Goal: Obtain resource: Download file/media

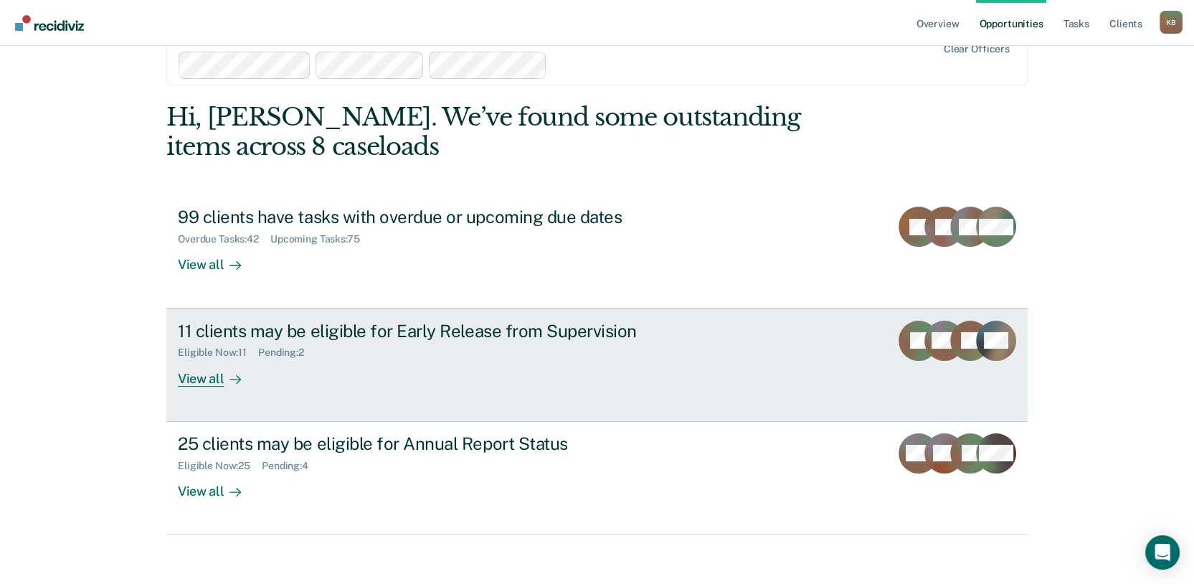
scroll to position [51, 0]
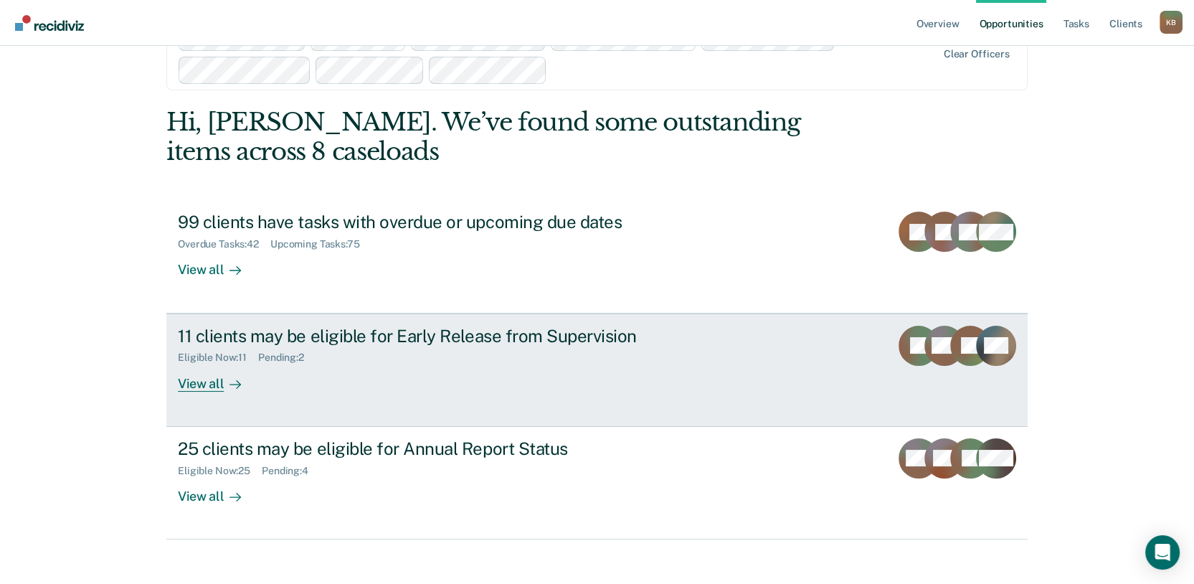
click at [216, 391] on div "View all" at bounding box center [218, 378] width 80 height 28
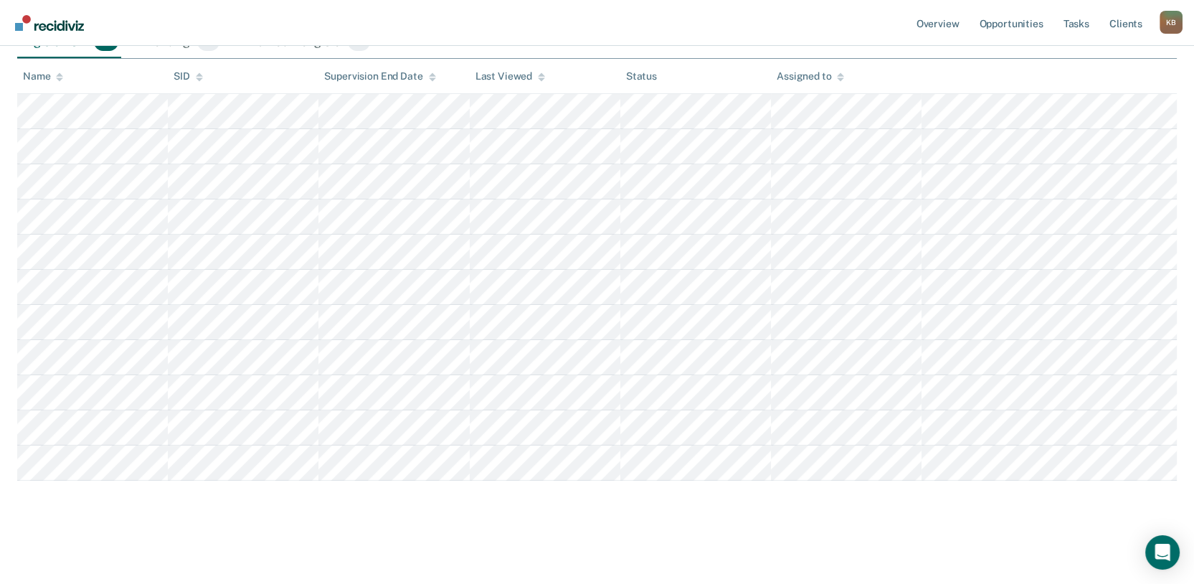
scroll to position [318, 0]
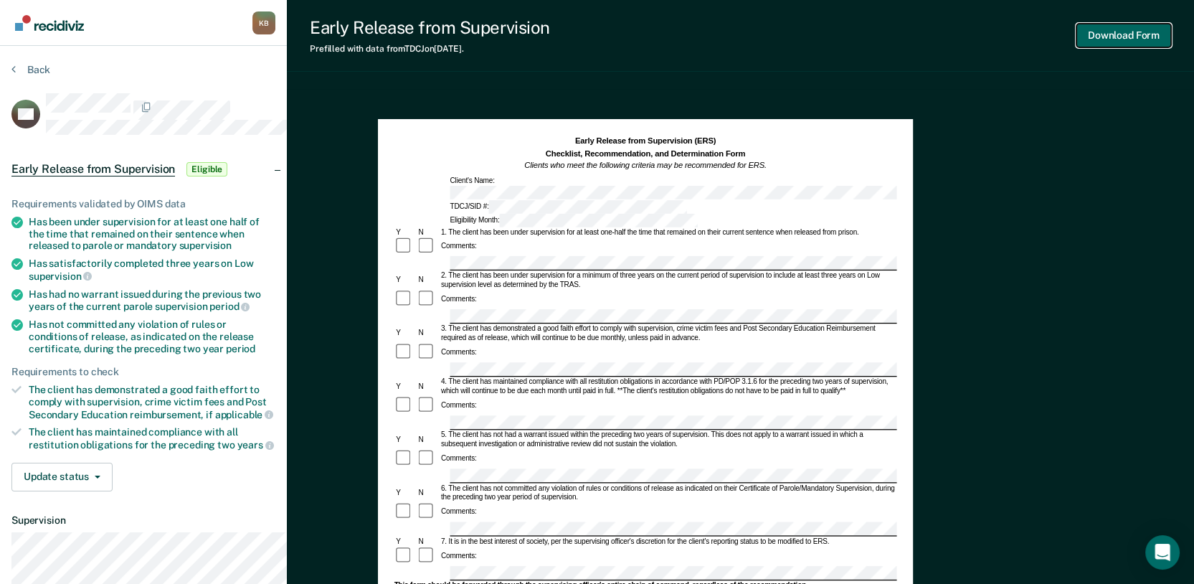
click at [1102, 38] on button "Download Form" at bounding box center [1123, 36] width 95 height 24
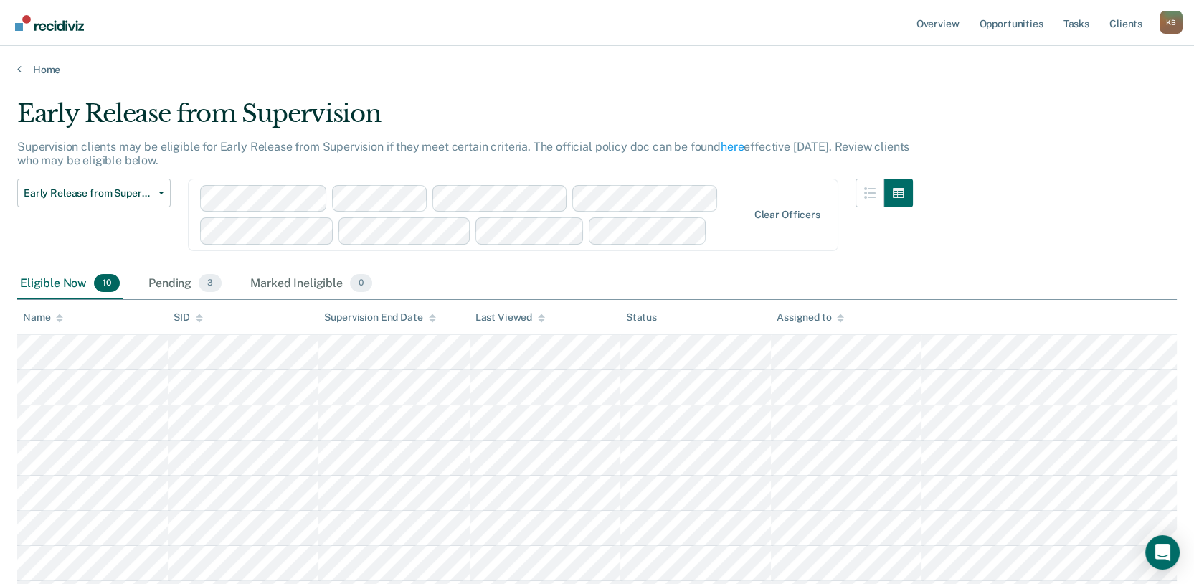
scroll to position [318, 0]
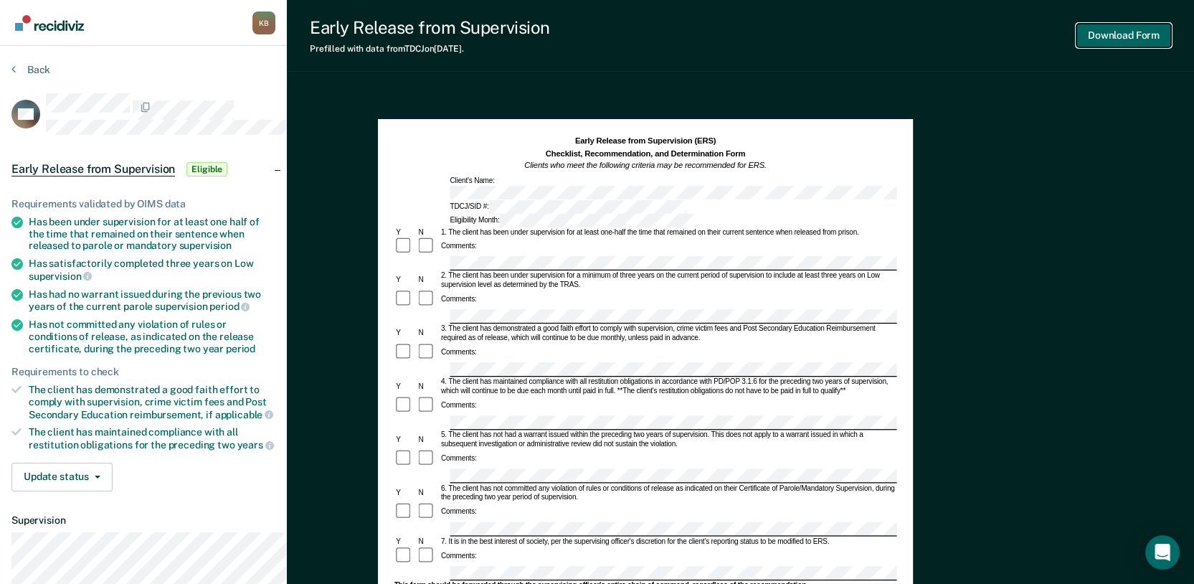
click at [1088, 47] on button "Download Form" at bounding box center [1123, 36] width 95 height 24
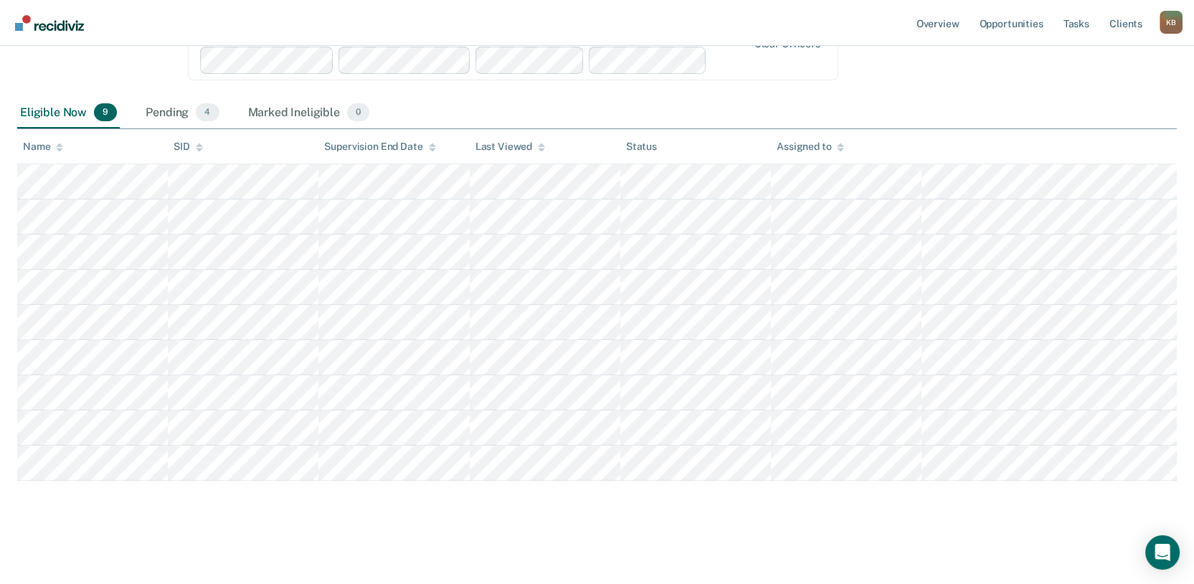
scroll to position [134, 0]
click at [214, 129] on div "Pending 4" at bounding box center [182, 114] width 79 height 32
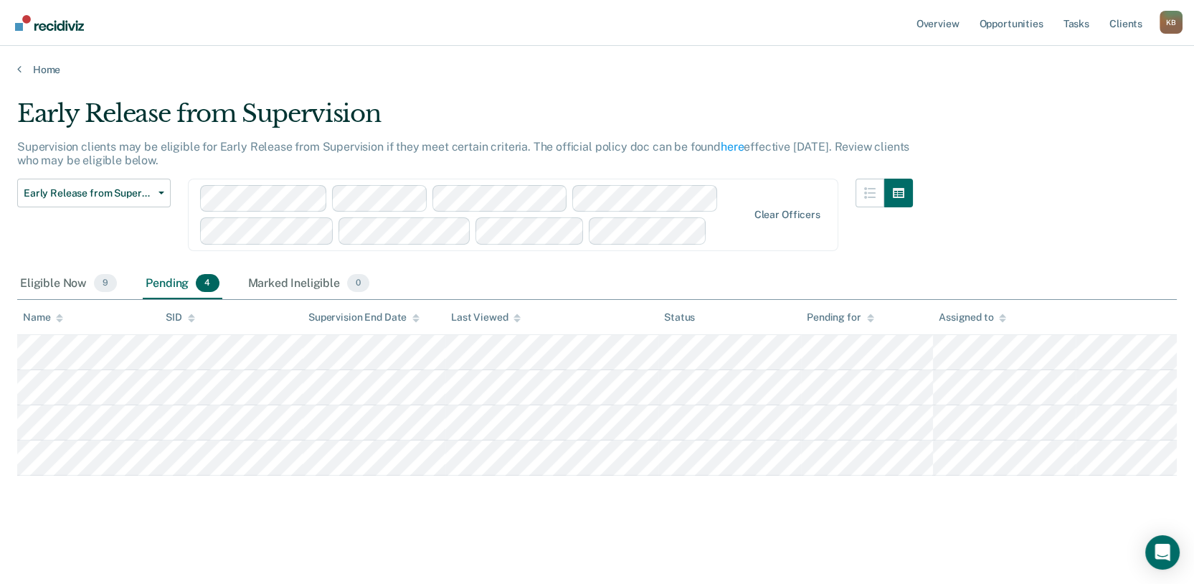
scroll to position [129, 0]
click at [315, 268] on div "Marked Ineligible 0" at bounding box center [309, 284] width 128 height 32
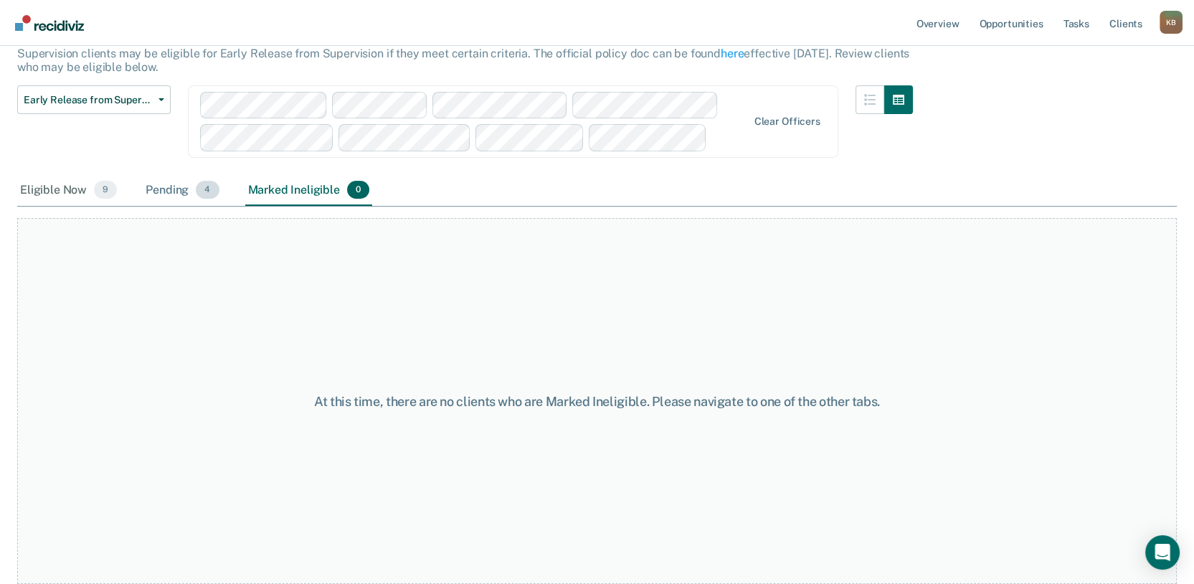
click at [222, 206] on div "Pending 4" at bounding box center [182, 191] width 79 height 32
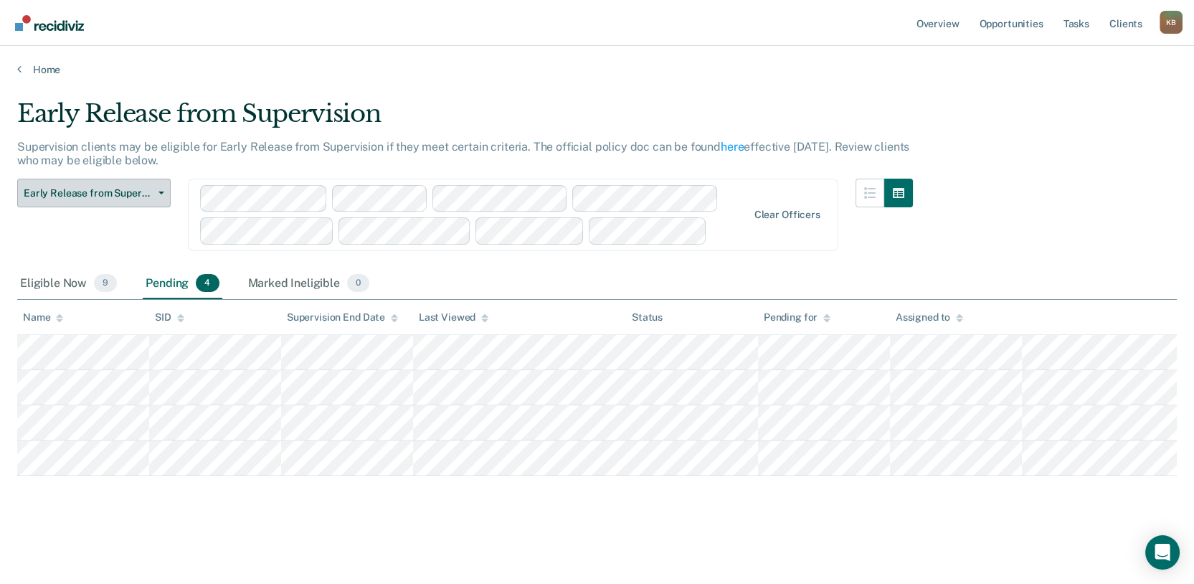
scroll to position [0, 0]
drag, startPoint x: 118, startPoint y: 233, endPoint x: 117, endPoint y: 242, distance: 8.6
click at [116, 199] on span "Early Release from Supervision" at bounding box center [88, 193] width 129 height 12
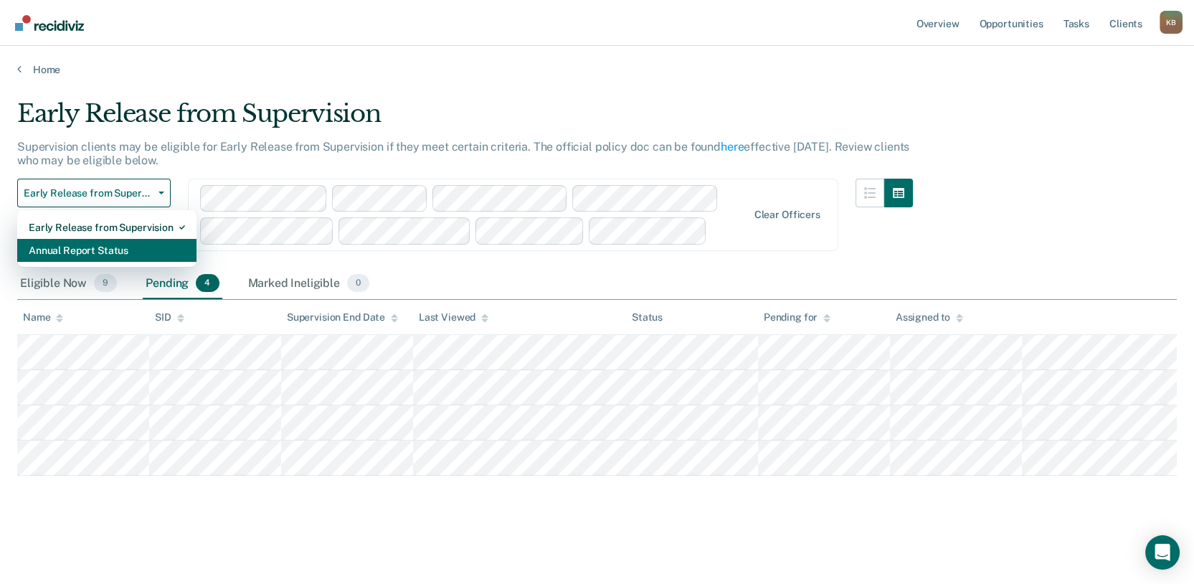
drag, startPoint x: 118, startPoint y: 306, endPoint x: 416, endPoint y: 414, distance: 317.1
click at [118, 262] on div "Annual Report Status" at bounding box center [107, 250] width 156 height 23
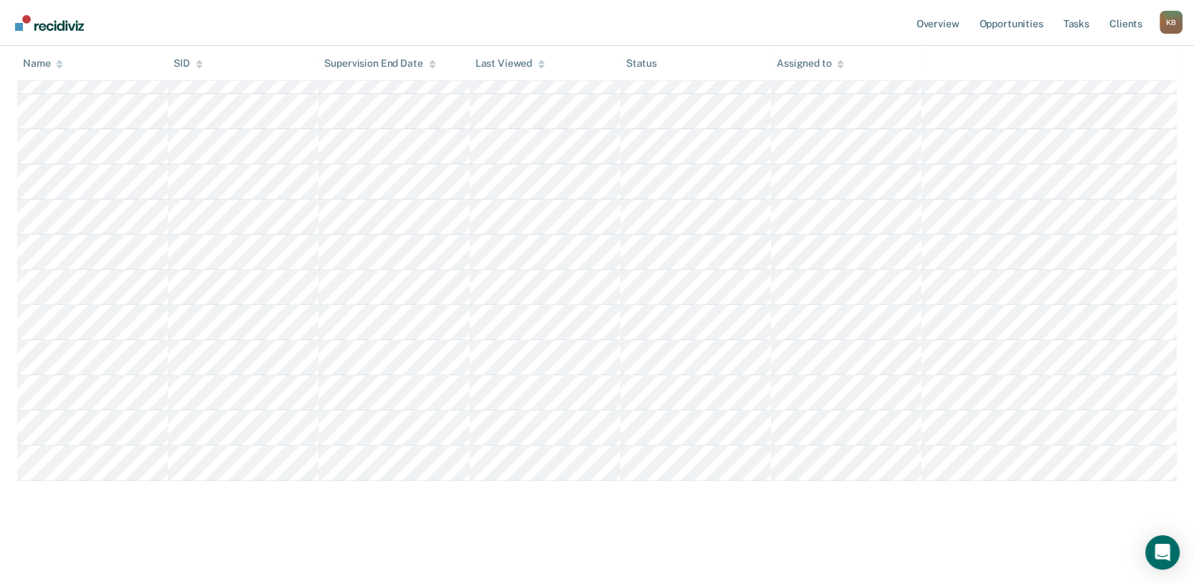
scroll to position [876, 0]
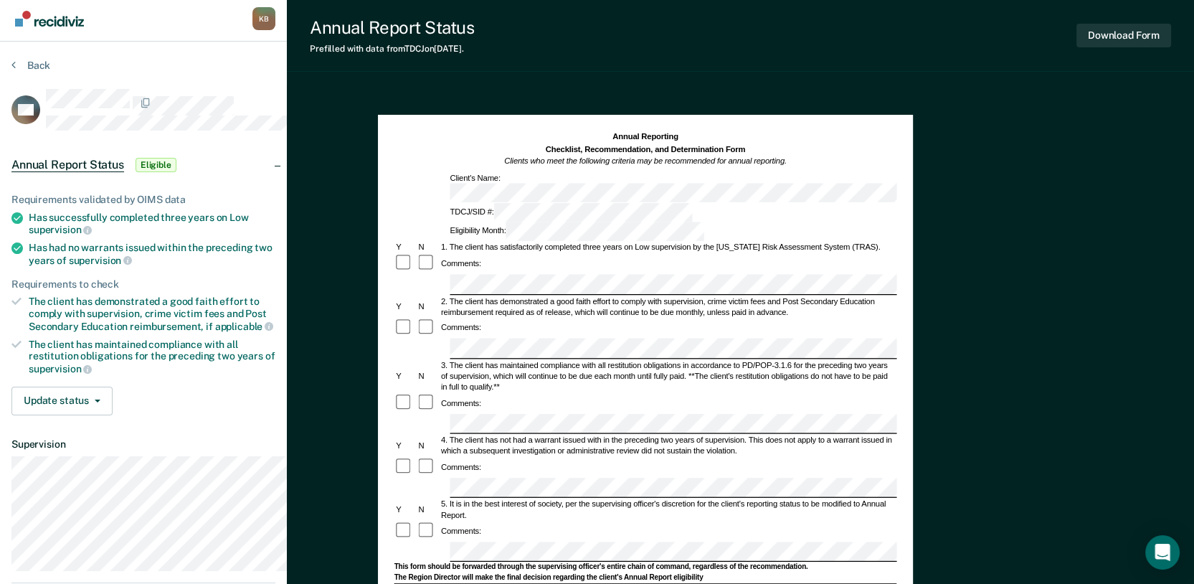
scroll to position [80, 0]
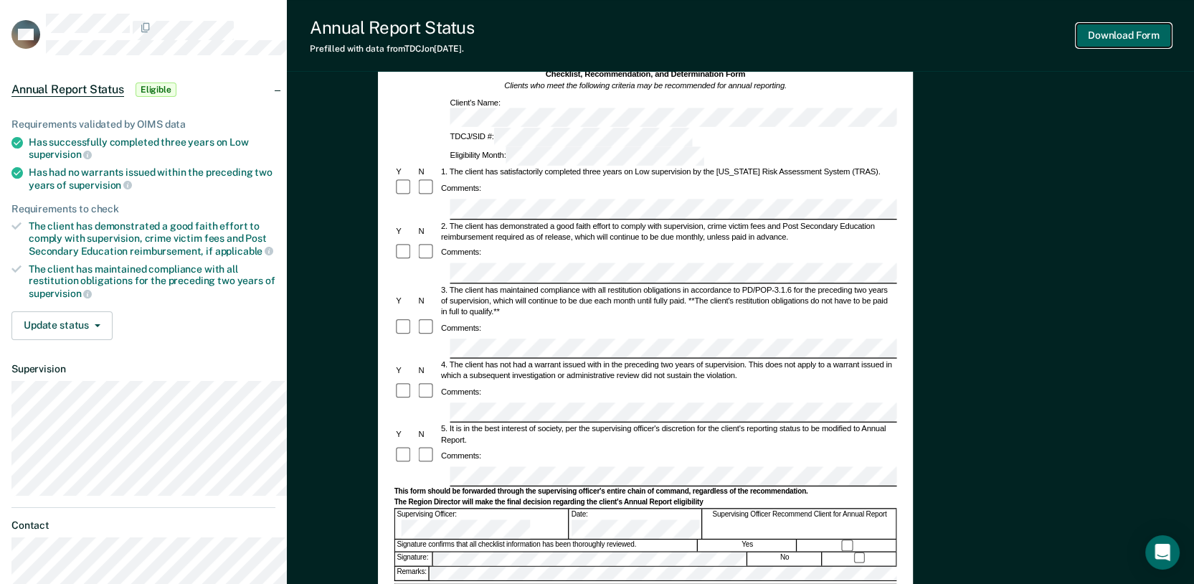
click at [1106, 37] on button "Download Form" at bounding box center [1123, 36] width 95 height 24
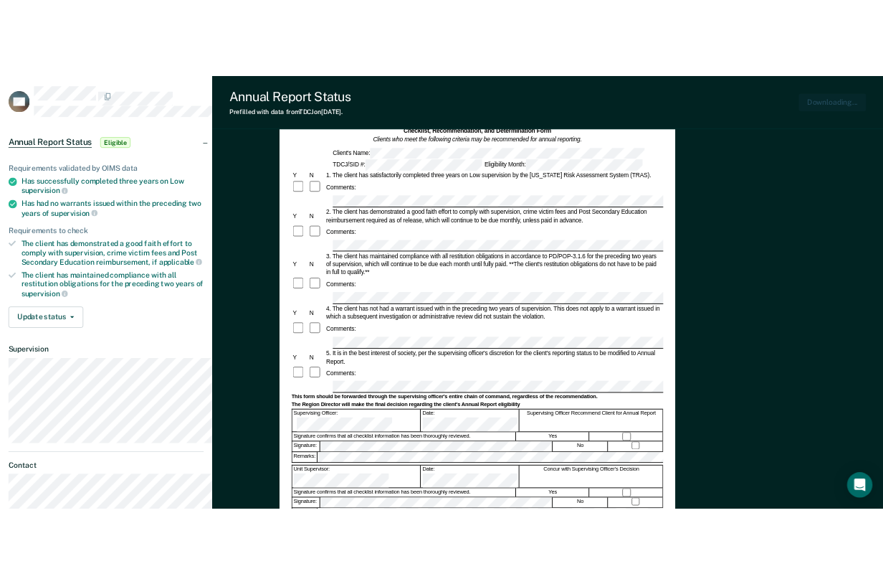
scroll to position [0, 0]
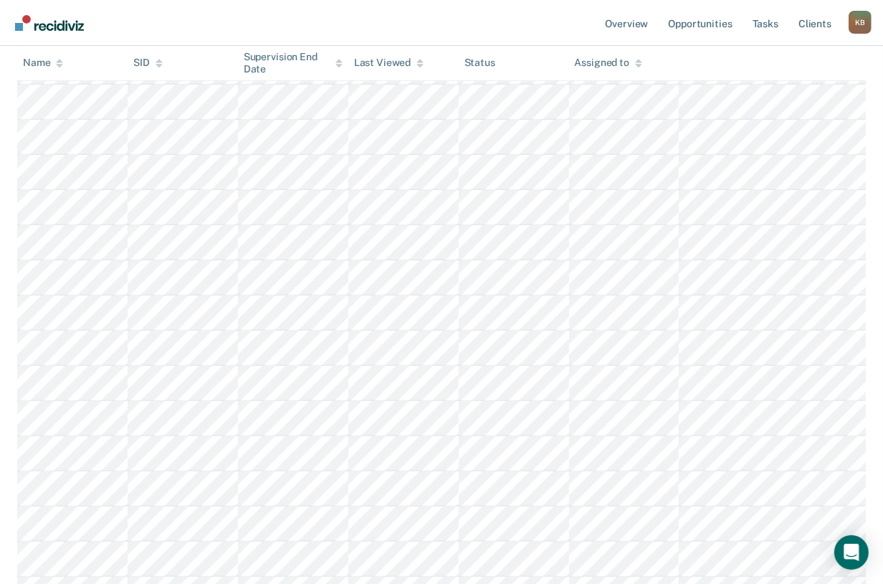
scroll to position [637, 0]
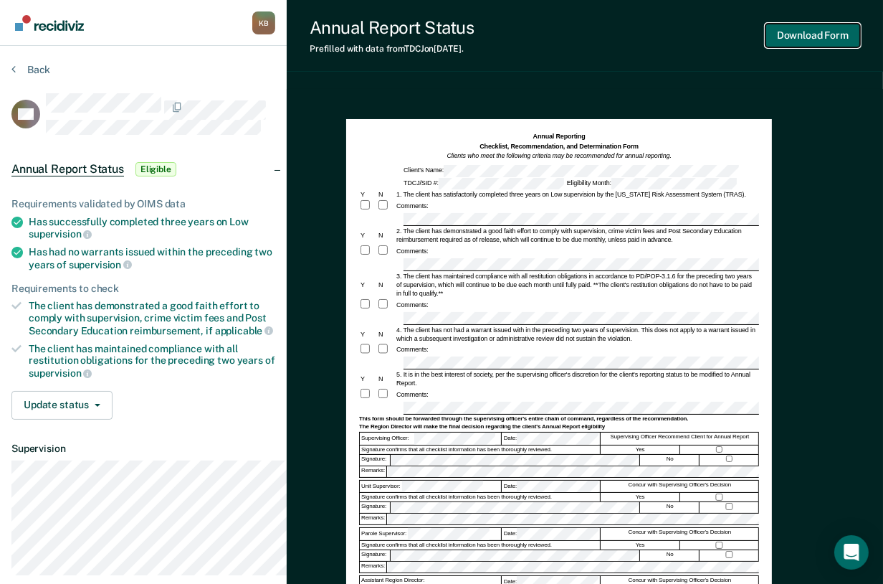
click at [804, 46] on button "Download Form" at bounding box center [813, 36] width 95 height 24
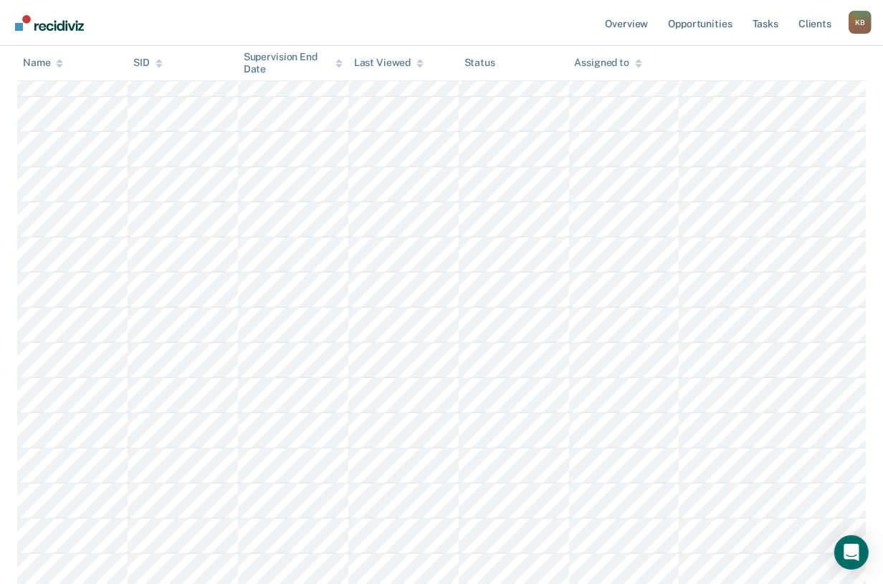
scroll to position [557, 0]
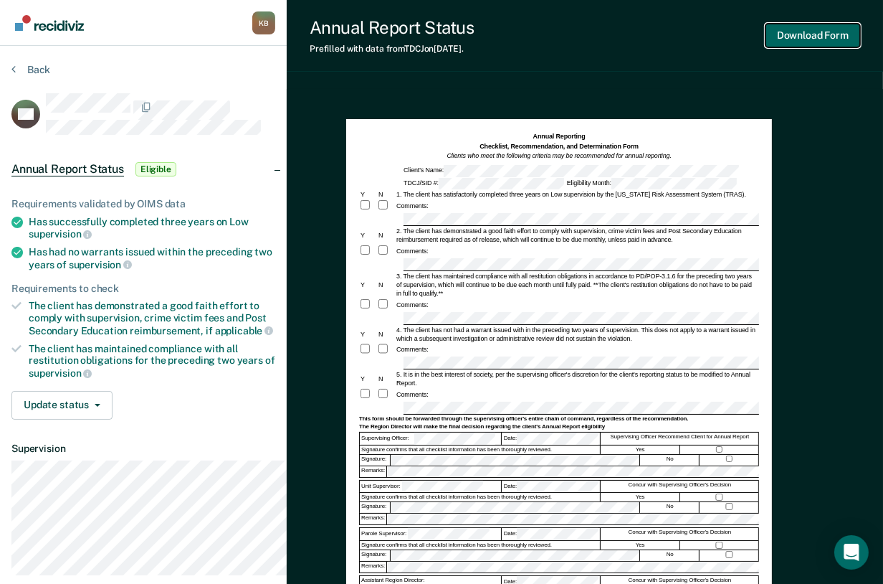
click at [789, 42] on button "Download Form" at bounding box center [813, 36] width 95 height 24
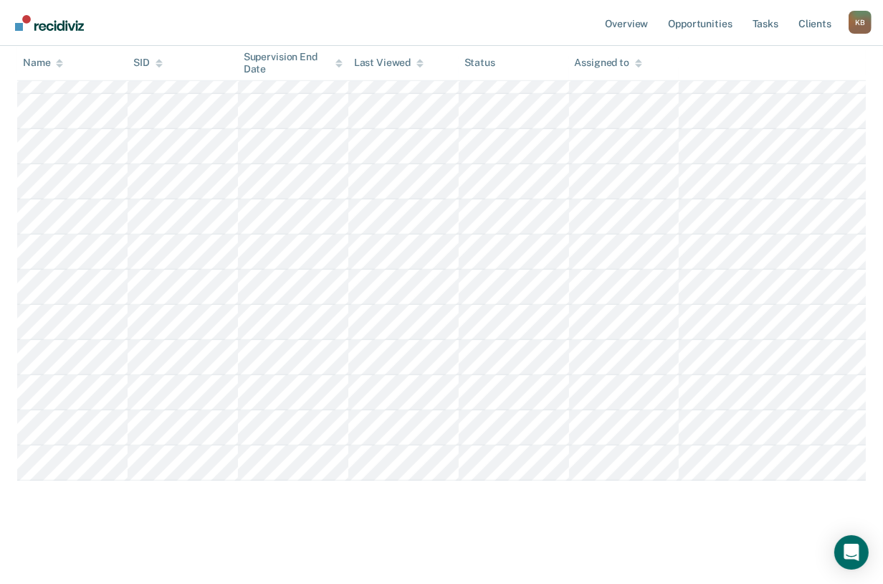
scroll to position [797, 0]
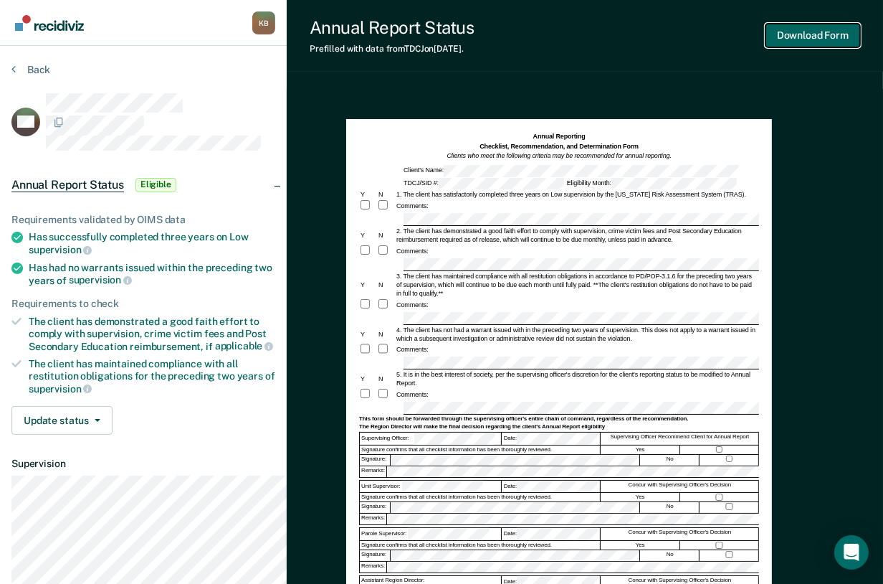
click at [791, 45] on button "Download Form" at bounding box center [813, 36] width 95 height 24
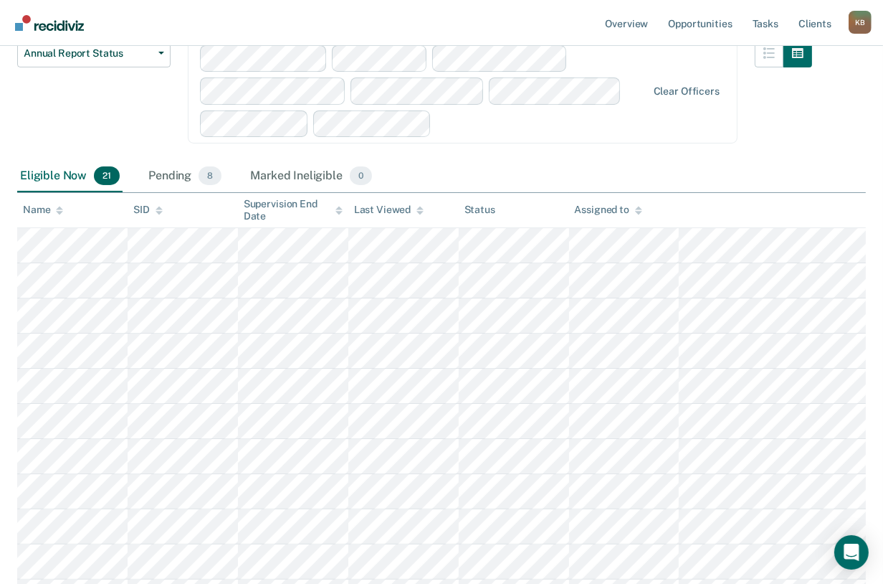
scroll to position [202, 0]
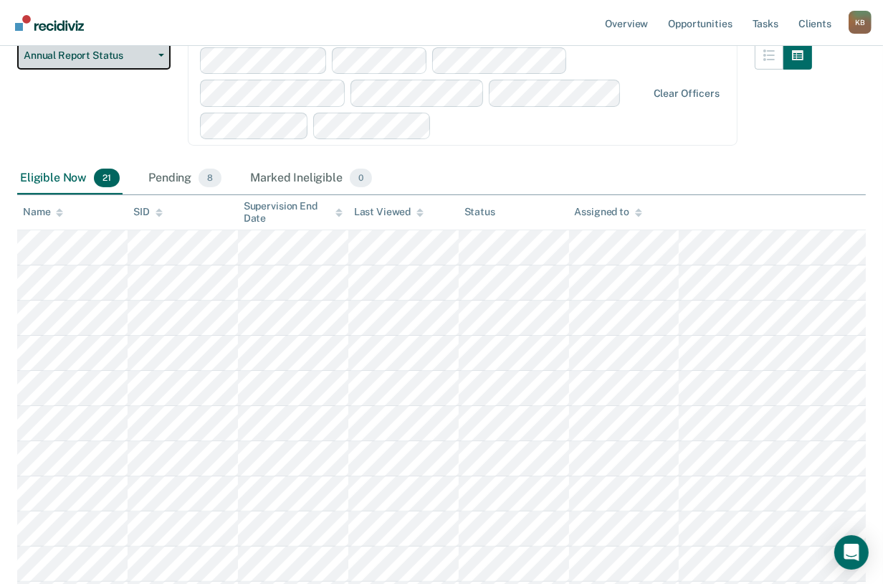
click at [88, 70] on button "Annual Report Status" at bounding box center [93, 55] width 153 height 29
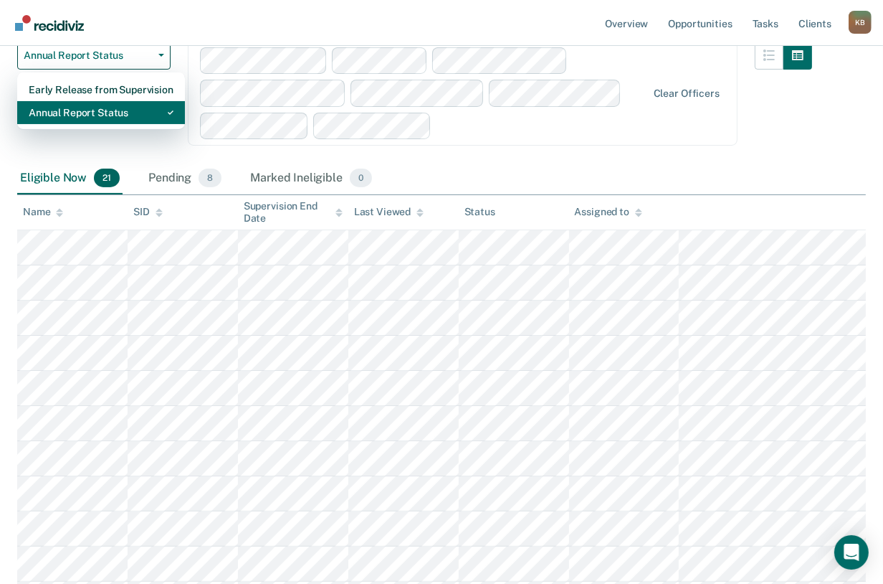
drag, startPoint x: 103, startPoint y: 166, endPoint x: 113, endPoint y: 175, distance: 13.8
click at [103, 124] on div "Annual Report Status" at bounding box center [101, 112] width 145 height 23
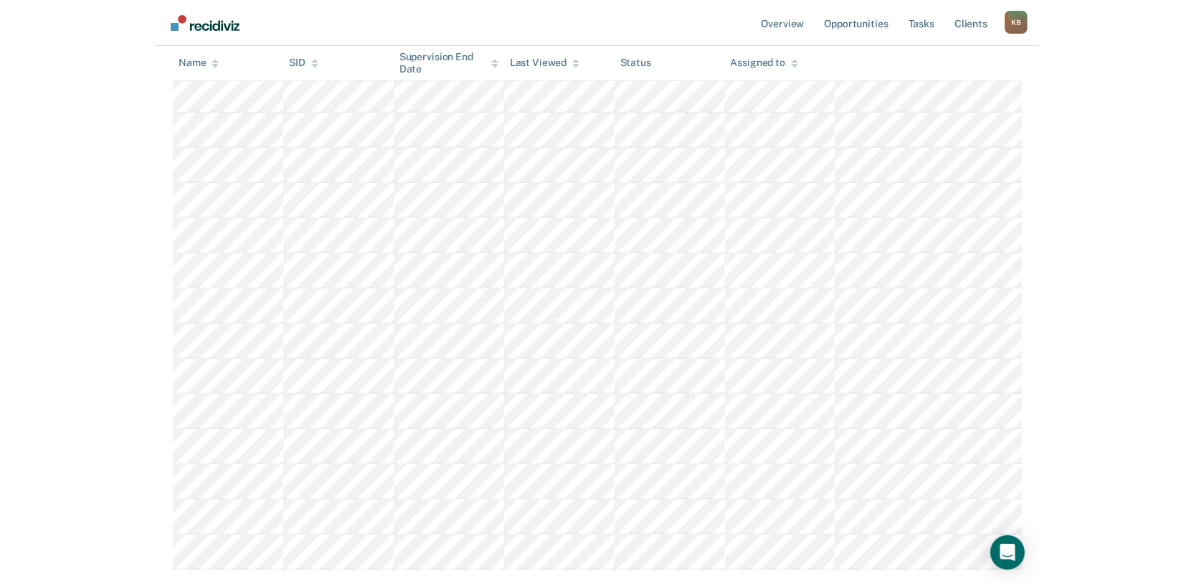
scroll to position [0, 0]
